Goal: Task Accomplishment & Management: Manage account settings

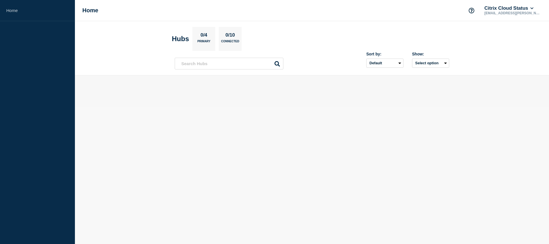
click at [226, 36] on p "0/10" at bounding box center [230, 35] width 14 height 7
click at [195, 32] on div "0/4 Primary" at bounding box center [204, 39] width 23 height 24
click at [509, 10] on button "Citrix Cloud Status" at bounding box center [510, 8] width 52 height 6
click at [416, 11] on div "Home Citrix Cloud Status [EMAIL_ADDRESS][PERSON_NAME][DOMAIN_NAME] Account Citr…" at bounding box center [312, 10] width 474 height 21
click at [216, 64] on input "text" at bounding box center [229, 64] width 109 height 12
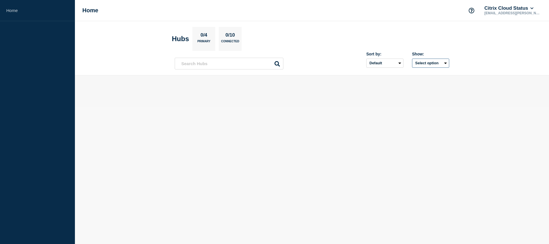
click at [430, 62] on button "Select option" at bounding box center [430, 63] width 37 height 9
click at [430, 62] on button "Select option All Open incidents Hubs" at bounding box center [430, 63] width 37 height 9
click at [391, 62] on select "Default Last added Last updated Most active A-Z" at bounding box center [385, 63] width 37 height 9
click at [367, 59] on select "Default Last added Last updated Most active A-Z" at bounding box center [385, 63] width 37 height 9
click at [391, 61] on select "Default Last added Last updated Most active A-Z" at bounding box center [385, 63] width 37 height 9
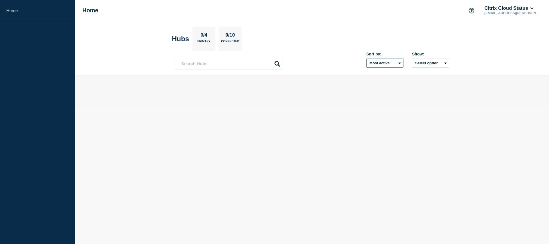
click at [367, 59] on select "Default Last added Last updated Most active A-Z" at bounding box center [385, 63] width 37 height 9
click at [390, 64] on select "Default Last added Last updated Most active A-Z" at bounding box center [385, 63] width 37 height 9
click at [367, 59] on select "Default Last added Last updated Most active A-Z" at bounding box center [385, 63] width 37 height 9
click at [389, 62] on select "Default Last added Last updated Most active A-Z" at bounding box center [385, 63] width 37 height 9
select select "position"
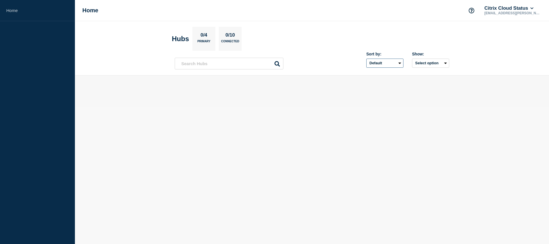
click at [367, 59] on select "Default Last added Last updated Most active A-Z" at bounding box center [385, 63] width 37 height 9
click at [200, 38] on p "0/4" at bounding box center [204, 35] width 11 height 7
click at [236, 44] on p "Connected" at bounding box center [230, 43] width 18 height 6
click at [232, 36] on p "0/10" at bounding box center [230, 35] width 14 height 7
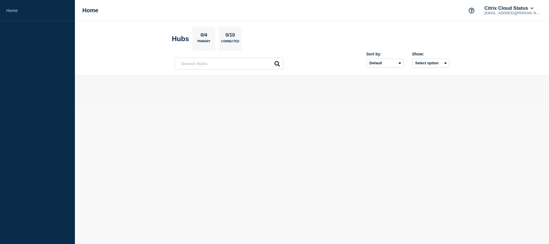
click at [177, 40] on h2 "Hubs" at bounding box center [180, 39] width 17 height 8
click at [89, 11] on h1 "Home" at bounding box center [90, 10] width 16 height 7
click at [16, 10] on link "Home" at bounding box center [37, 10] width 75 height 21
click at [201, 37] on p "0/4" at bounding box center [204, 35] width 11 height 7
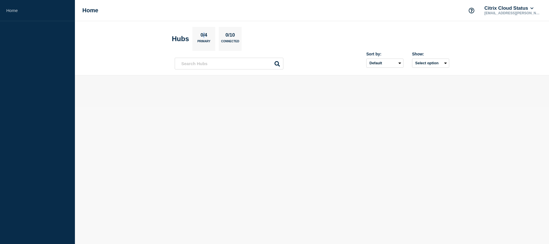
click at [201, 37] on p "0/4" at bounding box center [204, 35] width 11 height 7
click at [176, 37] on h2 "Hubs" at bounding box center [180, 39] width 17 height 8
click at [245, 37] on section "Hubs 0/4 Primary 0/10 Connected" at bounding box center [312, 39] width 280 height 24
click at [343, 104] on main at bounding box center [312, 92] width 474 height 32
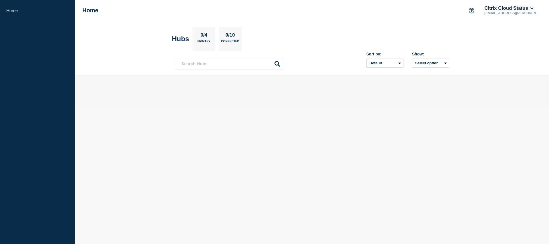
click at [534, 9] on icon at bounding box center [532, 8] width 3 height 3
click at [509, 58] on link "User settings" at bounding box center [508, 55] width 25 height 5
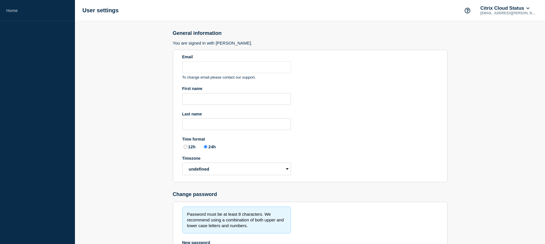
type input "[EMAIL_ADDRESS][PERSON_NAME][DOMAIN_NAME]"
radio input "true"
select select "hub"
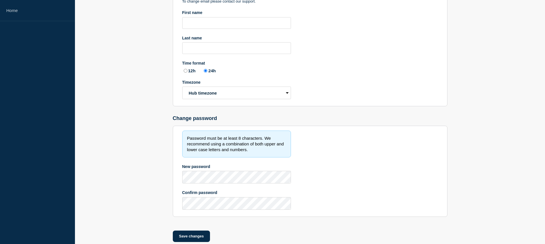
scroll to position [60, 0]
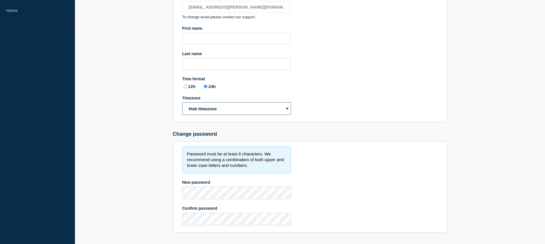
click at [272, 115] on select "Hub timezone Local timezone (UTC/GMT+00:00) UTC" at bounding box center [236, 108] width 109 height 13
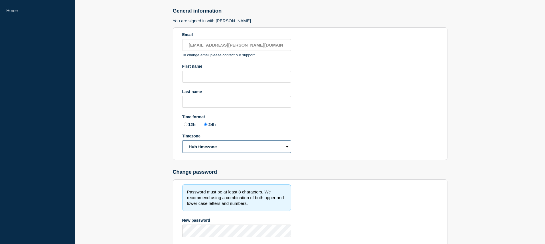
scroll to position [0, 0]
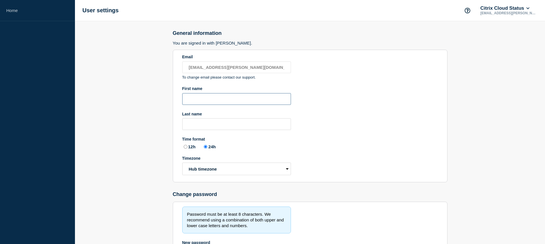
click at [231, 105] on input "First name" at bounding box center [236, 99] width 109 height 12
type input "Kostas"
click at [233, 130] on input "Last name" at bounding box center [236, 124] width 109 height 12
type input "[PERSON_NAME]"
click at [384, 132] on section "Email [EMAIL_ADDRESS][PERSON_NAME][DOMAIN_NAME] To change email please contact …" at bounding box center [310, 116] width 275 height 133
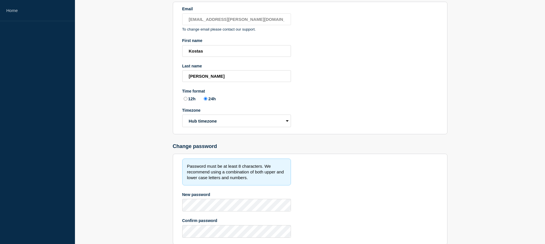
scroll to position [101, 0]
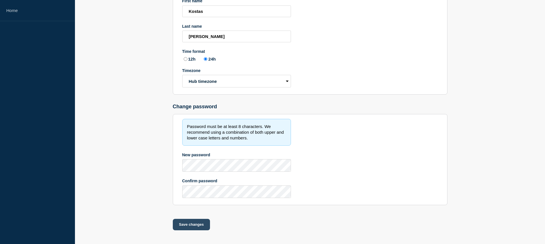
click at [191, 225] on button "Save changes" at bounding box center [191, 224] width 37 height 11
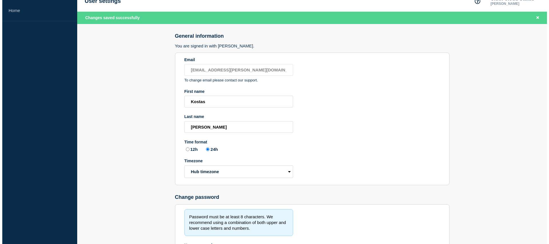
scroll to position [0, 0]
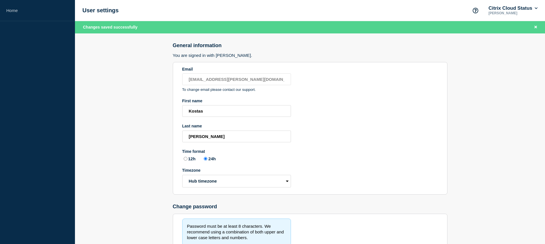
click at [94, 9] on h1 "User settings" at bounding box center [100, 10] width 36 height 7
click at [18, 10] on link "Home" at bounding box center [37, 10] width 75 height 21
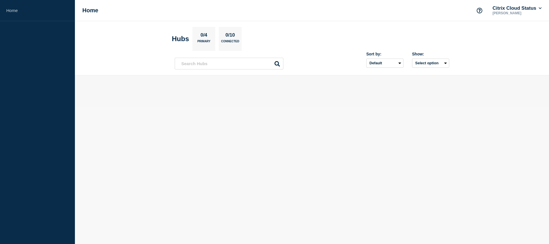
click at [230, 35] on p "0/10" at bounding box center [230, 35] width 14 height 7
click at [199, 35] on p "0/4" at bounding box center [204, 35] width 11 height 7
click at [203, 66] on input "text" at bounding box center [229, 64] width 109 height 12
type input "d"
type input "s"
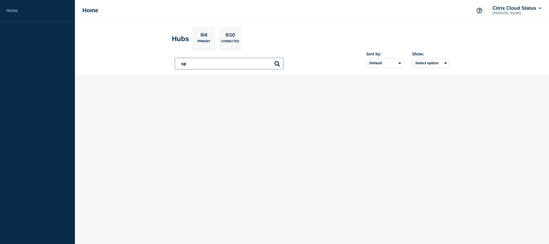
type input "s"
